Goal: Navigation & Orientation: Find specific page/section

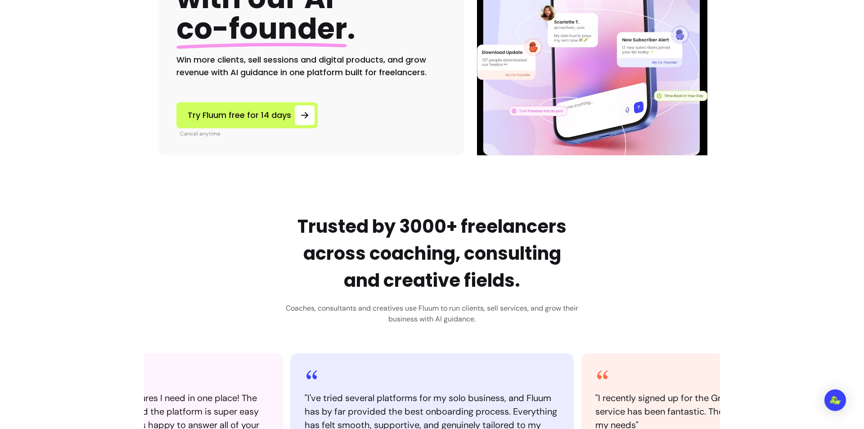
scroll to position [315, 0]
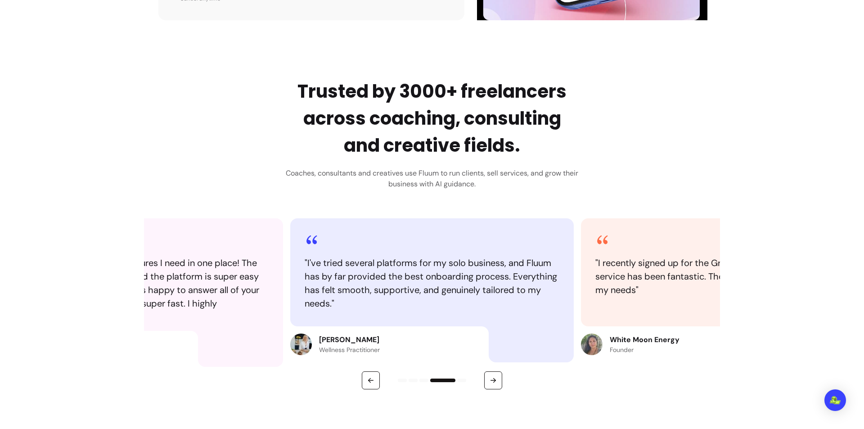
drag, startPoint x: 356, startPoint y: 346, endPoint x: 354, endPoint y: 341, distance: 5.8
click at [355, 346] on p "Wellness Practitioner" at bounding box center [349, 349] width 61 height 9
click at [352, 339] on p "Rebecca Edelman" at bounding box center [349, 339] width 61 height 11
click at [302, 343] on img at bounding box center [301, 344] width 22 height 22
click at [302, 343] on img at bounding box center [299, 344] width 22 height 22
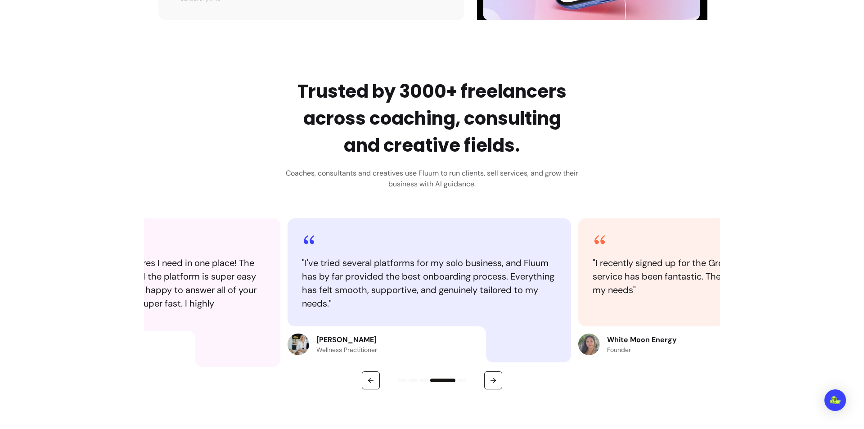
click at [402, 104] on h2 "Trusted by 3000+ freelancers across coaching, consulting and creative fields." at bounding box center [432, 118] width 292 height 81
click at [355, 249] on div "" I've tried several platforms for my solo business, and Fluum has by far provi…" at bounding box center [428, 272] width 283 height 108
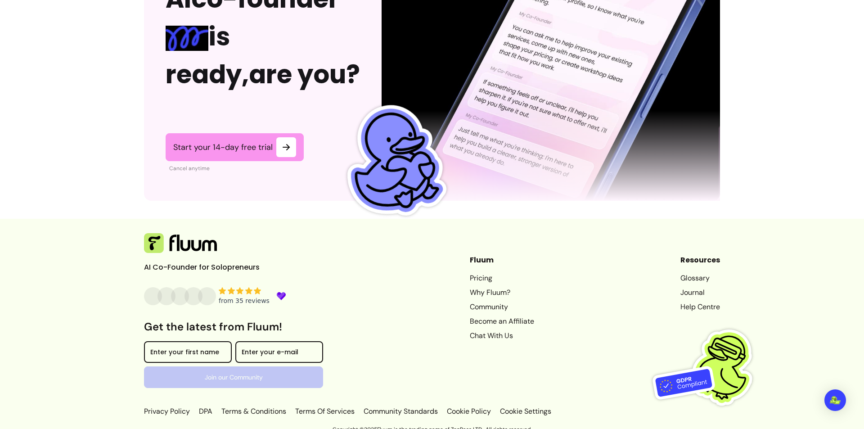
scroll to position [2212, 0]
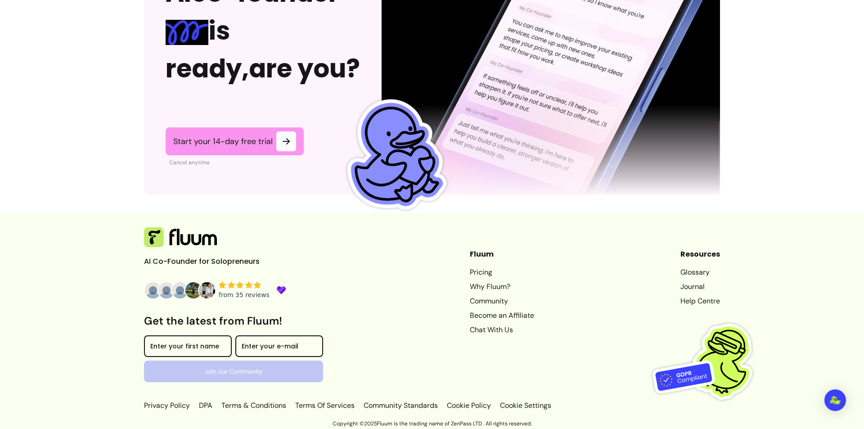
click at [176, 287] on img at bounding box center [180, 290] width 18 height 18
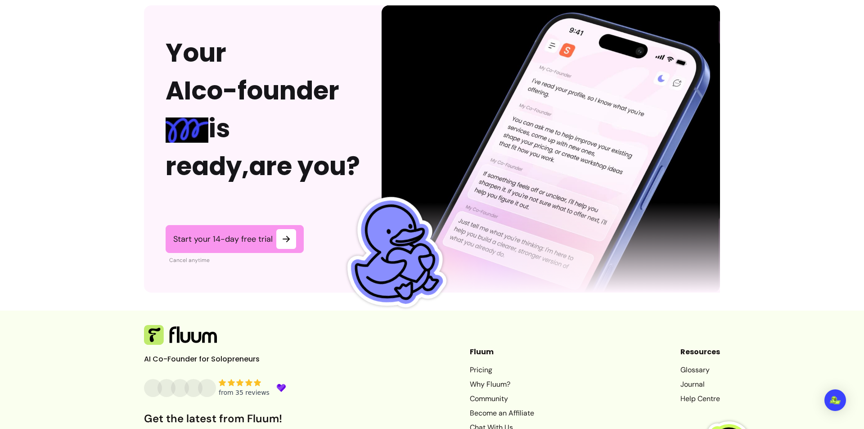
scroll to position [2212, 0]
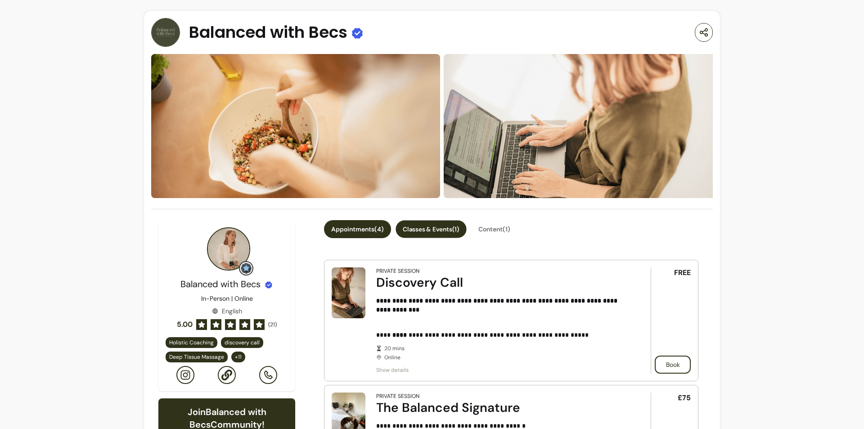
click at [451, 233] on button "Classes & Events ( 1 )" at bounding box center [430, 229] width 71 height 18
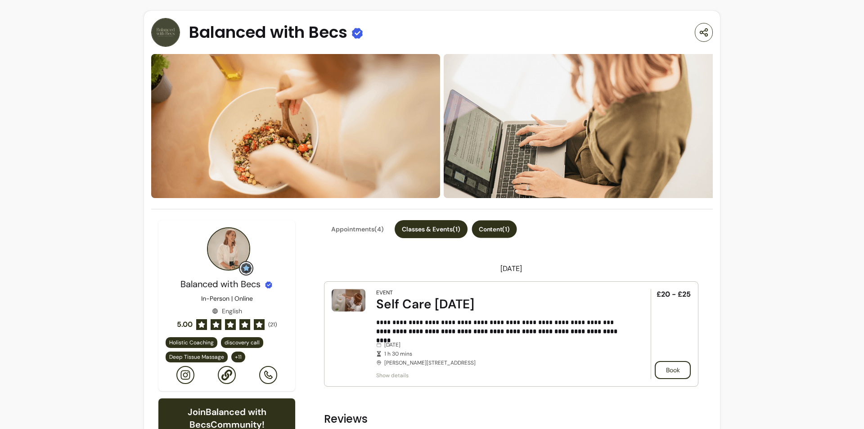
click at [500, 230] on button "Content ( 1 )" at bounding box center [494, 229] width 45 height 18
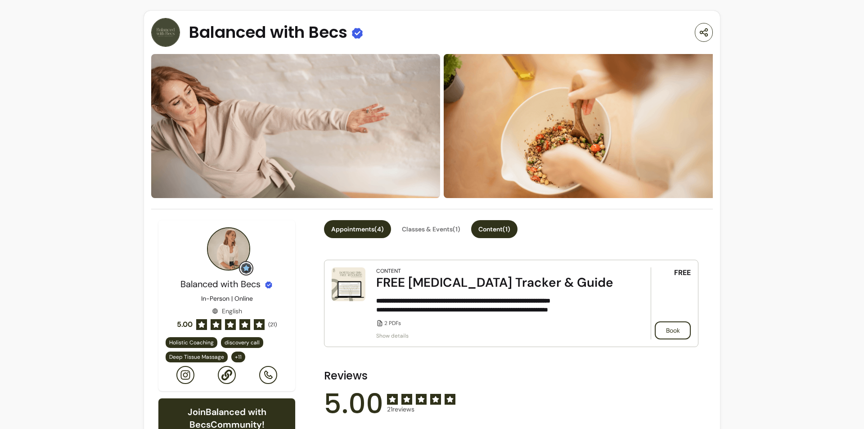
click at [373, 227] on button "Appointments ( 4 )" at bounding box center [357, 229] width 67 height 18
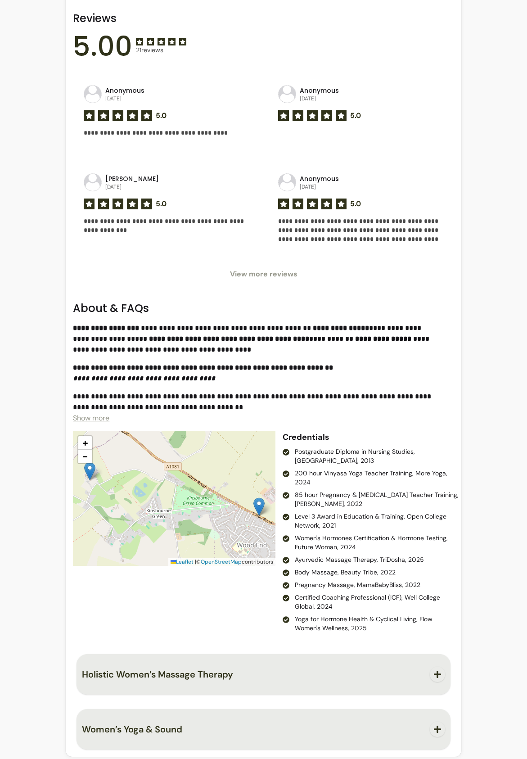
scroll to position [900, 0]
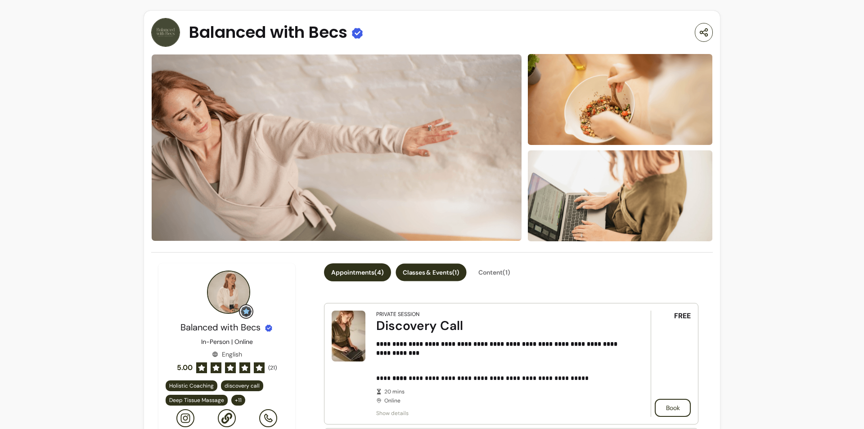
click at [443, 275] on button "Classes & Events ( 1 )" at bounding box center [430, 273] width 71 height 18
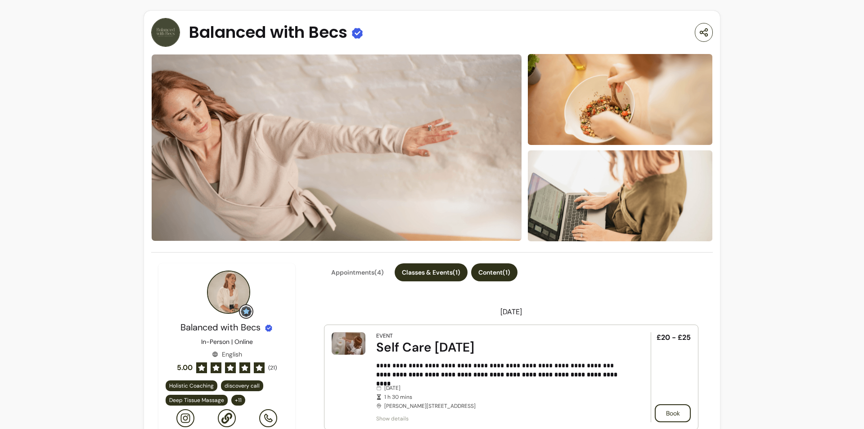
click at [503, 278] on button "Content ( 1 )" at bounding box center [494, 272] width 46 height 18
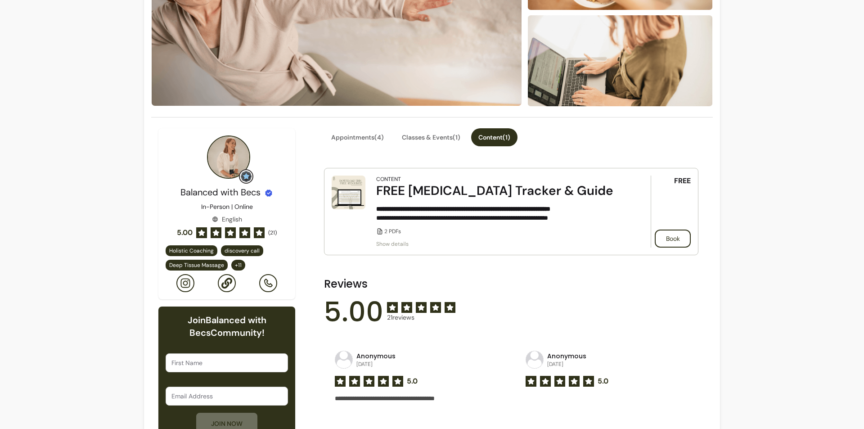
scroll to position [225, 0]
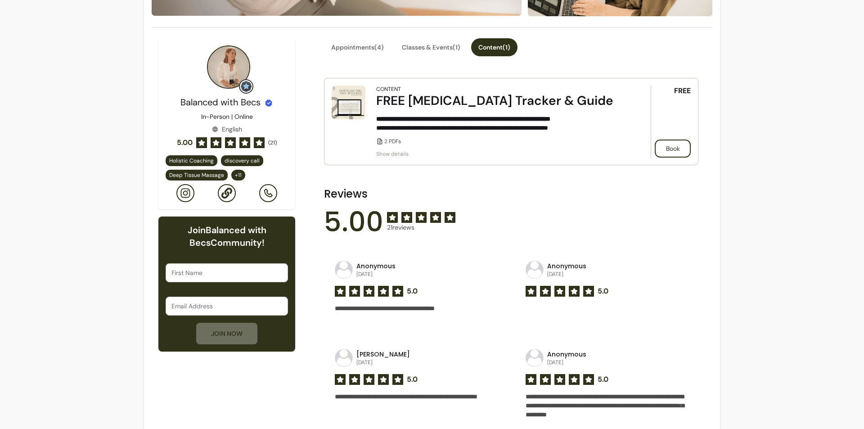
click at [185, 191] on icon at bounding box center [185, 193] width 11 height 11
